Goal: Transaction & Acquisition: Purchase product/service

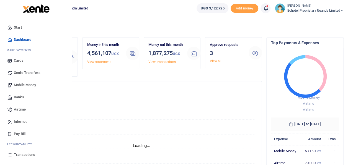
click at [24, 85] on span "Mobile Money" at bounding box center [25, 85] width 22 height 6
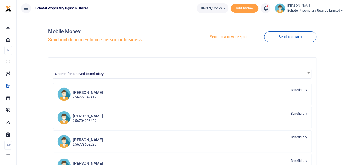
click at [219, 35] on link "Send to a new recipient" at bounding box center [228, 37] width 72 height 10
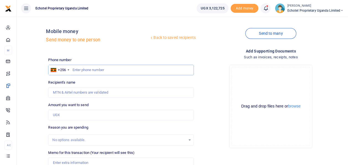
click at [76, 71] on input "text" at bounding box center [120, 70] width 145 height 11
click at [76, 94] on input "Recipient's name" at bounding box center [120, 92] width 145 height 11
type input "Susan Nafula"
drag, startPoint x: 79, startPoint y: 91, endPoint x: 38, endPoint y: 94, distance: 40.9
click at [38, 94] on div "Back to saved recipients Mobile money Send money to one person Send to many Pho…" at bounding box center [182, 124] width 327 height 206
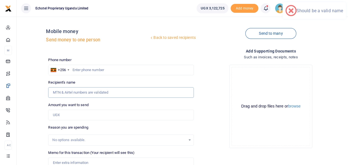
click at [57, 91] on input "Recipient's name" at bounding box center [120, 92] width 145 height 11
type input "Susan Nafula"
click at [75, 70] on input "0702357222" at bounding box center [120, 70] width 145 height 11
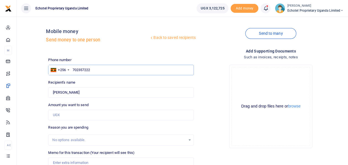
type input "702357222"
click at [67, 117] on input "Amount you want to send" at bounding box center [120, 114] width 145 height 11
type input "50,000"
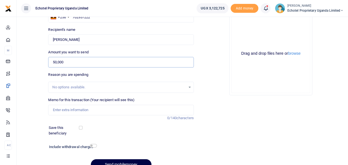
scroll to position [55, 0]
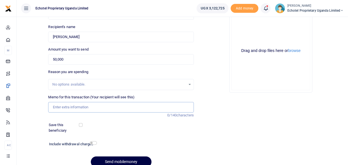
click at [64, 106] on input "Memo for this transaction (Your recipient will see this)" at bounding box center [120, 107] width 145 height 11
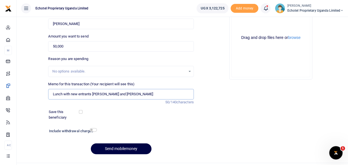
scroll to position [80, 0]
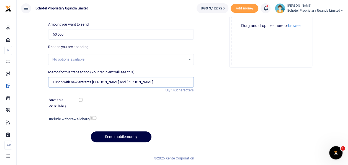
type input "Lunch with new entrants Samuel Claire and Richard"
click at [92, 118] on input "checkbox" at bounding box center [93, 118] width 7 height 4
checkbox input "true"
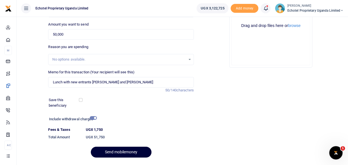
click at [107, 150] on button "Send mobilemoney" at bounding box center [121, 151] width 61 height 11
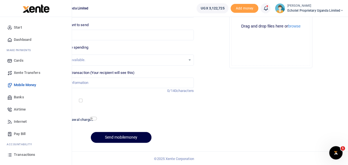
click at [23, 153] on span "Transactions" at bounding box center [24, 155] width 21 height 6
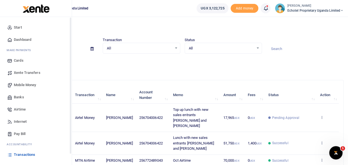
click at [20, 154] on span "Transactions" at bounding box center [24, 155] width 21 height 6
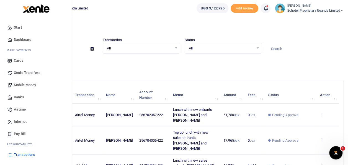
click at [31, 84] on span "Mobile Money" at bounding box center [25, 85] width 22 height 6
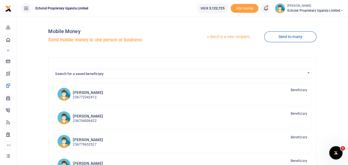
click at [229, 36] on link "Send to a new recipient" at bounding box center [228, 37] width 72 height 10
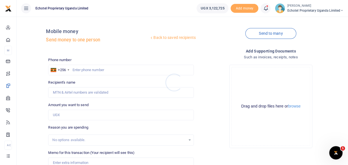
click at [90, 69] on div at bounding box center [174, 82] width 348 height 165
click at [84, 92] on input "Recipient's name" at bounding box center [120, 92] width 145 height 11
click at [104, 118] on input "Amount you want to send" at bounding box center [120, 114] width 145 height 11
click at [189, 50] on div "Back to saved recipients Mobile money Send money to one person" at bounding box center [121, 37] width 150 height 32
click at [89, 69] on input "text" at bounding box center [120, 70] width 145 height 11
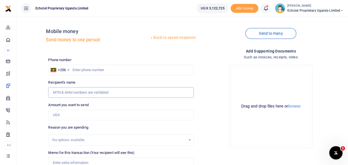
click at [69, 89] on input "Recipient's name" at bounding box center [120, 92] width 145 height 11
type input "Susan Nafula"
type input "50,000"
type input "Lunch with new entrants Samuel Claire and Richard"
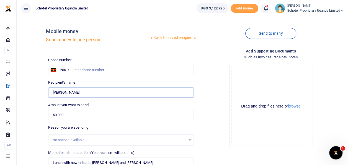
drag, startPoint x: 75, startPoint y: 92, endPoint x: 43, endPoint y: 91, distance: 32.4
click at [43, 91] on div "Back to saved recipients Mobile money Send money to one person Send to many Pho…" at bounding box center [182, 124] width 327 height 206
click at [75, 69] on input "0702357222" at bounding box center [120, 70] width 145 height 11
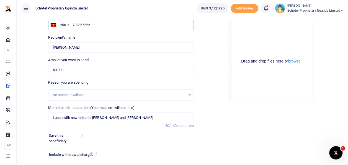
scroll to position [55, 0]
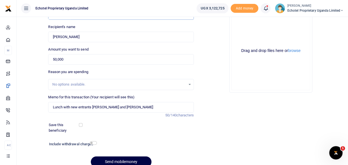
type input "702357222"
drag, startPoint x: 139, startPoint y: 106, endPoint x: 39, endPoint y: 105, distance: 100.0
click at [39, 105] on div "Back to saved recipients Mobile money Send money to one person Send to many Pho…" at bounding box center [182, 69] width 327 height 206
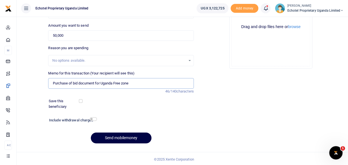
scroll to position [80, 0]
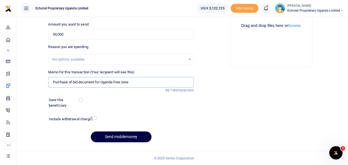
type input "Purchase of bid document for Uganda Free zone"
click at [92, 117] on input "checkbox" at bounding box center [93, 118] width 7 height 4
checkbox input "true"
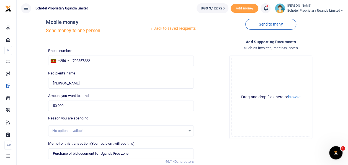
scroll to position [0, 0]
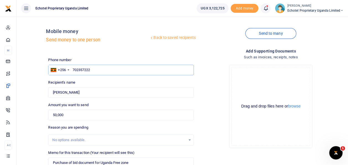
click at [72, 69] on input "702357222" at bounding box center [120, 70] width 145 height 11
click at [130, 47] on div "Back to saved recipients Mobile money Send money to one person" at bounding box center [121, 37] width 150 height 32
click at [296, 106] on button "browse" at bounding box center [294, 106] width 12 height 4
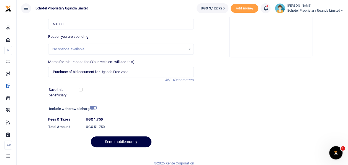
scroll to position [96, 0]
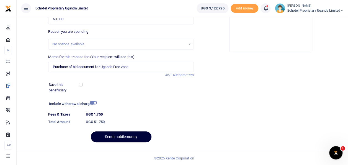
click at [119, 136] on button "Send mobilemoney" at bounding box center [121, 136] width 61 height 11
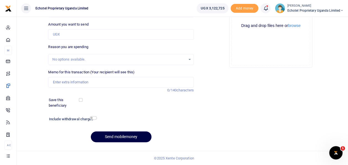
click at [254, 109] on div "Add supporting Documents Such as invoices, receipts, notes Drop your files here…" at bounding box center [271, 57] width 150 height 179
click at [269, 101] on div "Add supporting Documents Such as invoices, receipts, notes Drop your files here…" at bounding box center [271, 57] width 150 height 179
click at [250, 112] on div "Add supporting Documents Such as invoices, receipts, notes Drop your files here…" at bounding box center [271, 57] width 150 height 179
click at [247, 125] on div "Add supporting Documents Such as invoices, receipts, notes Drop your files here…" at bounding box center [271, 57] width 150 height 179
